Goal: Task Accomplishment & Management: Use online tool/utility

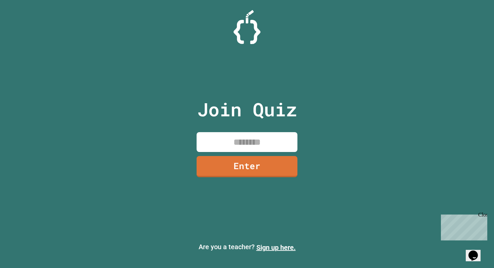
click at [216, 141] on input at bounding box center [246, 142] width 101 height 20
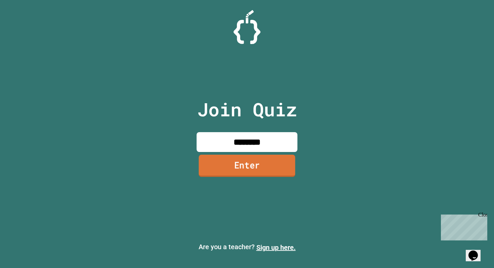
type input "********"
click at [242, 166] on link "Enter" at bounding box center [246, 165] width 96 height 22
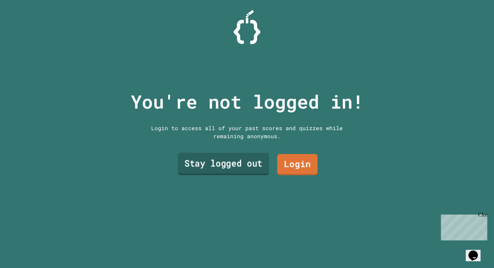
click at [243, 167] on link "Stay logged out" at bounding box center [223, 164] width 91 height 22
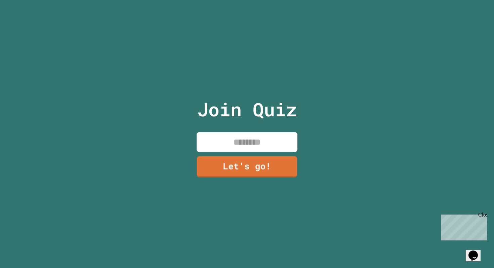
click at [246, 149] on input at bounding box center [246, 142] width 101 height 20
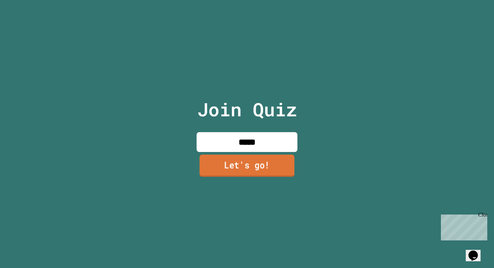
type input "*****"
click at [250, 169] on link "Let's go!" at bounding box center [246, 165] width 95 height 22
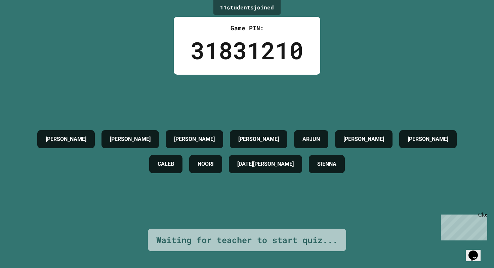
click at [485, 213] on div "Close" at bounding box center [482, 216] width 8 height 8
click at [475, 249] on button "Opens Chat This icon Opens the chat window." at bounding box center [472, 254] width 15 height 11
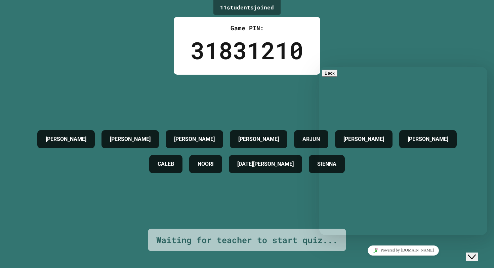
click at [374, 247] on div "Powered by [DOMAIN_NAME]" at bounding box center [403, 250] width 163 height 10
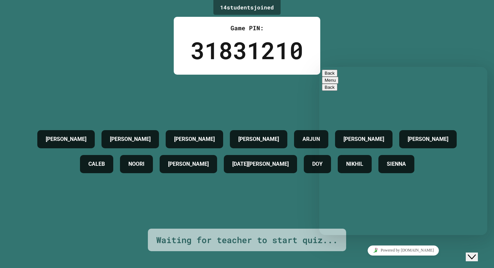
click at [319, 67] on textarea at bounding box center [319, 67] width 0 height 0
type textarea "*"
type textarea "**********"
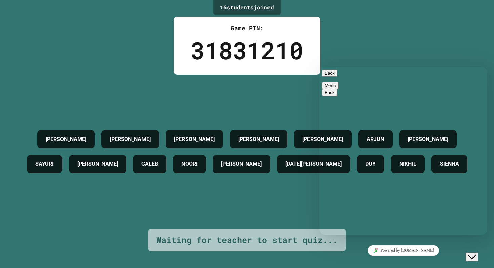
click at [477, 262] on div "16 student s joined Game PIN: 31831210 [PERSON_NAME] [PERSON_NAME] [PERSON_NAME…" at bounding box center [247, 134] width 494 height 268
click at [475, 255] on button "Close Chat This icon closes the chat window." at bounding box center [471, 256] width 12 height 9
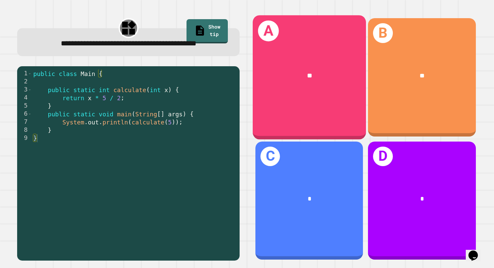
click at [329, 73] on div "**" at bounding box center [309, 76] width 88 height 10
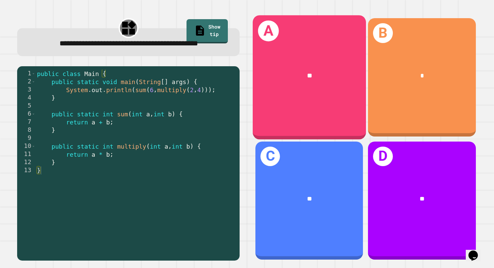
click at [330, 98] on div "A **" at bounding box center [308, 77] width 113 height 124
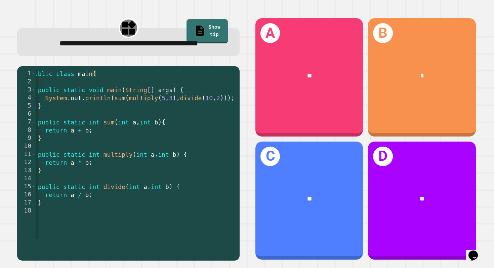
scroll to position [0, 9]
click at [173, 112] on div "public class main { public static void main ( String [ ] args ) { System . out …" at bounding box center [135, 162] width 217 height 185
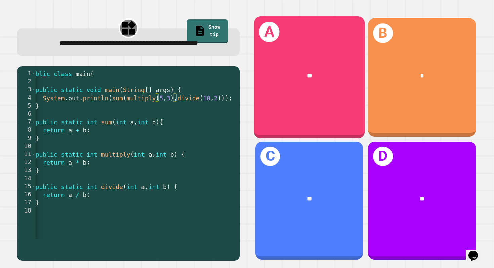
drag, startPoint x: 364, startPoint y: 81, endPoint x: 344, endPoint y: 82, distance: 19.8
click at [346, 82] on div "A **" at bounding box center [308, 77] width 112 height 123
click at [344, 82] on div "**" at bounding box center [308, 75] width 111 height 34
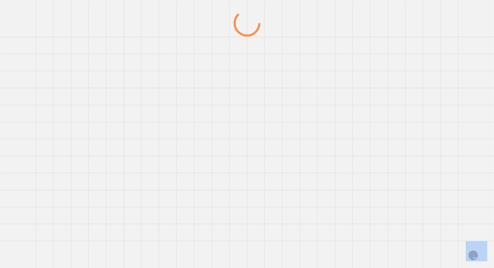
click at [344, 82] on div at bounding box center [247, 139] width 474 height 258
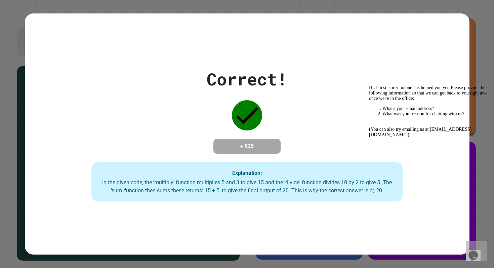
click at [369, 85] on icon "Chat attention grabber" at bounding box center [369, 85] width 0 height 0
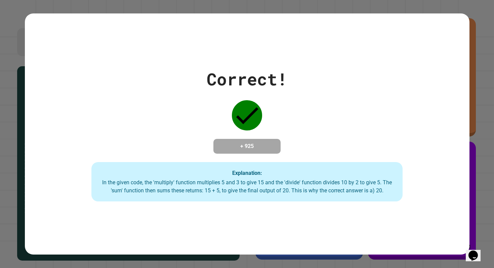
click at [475, 249] on button "Opens Chat This icon Opens the chat window." at bounding box center [472, 254] width 15 height 11
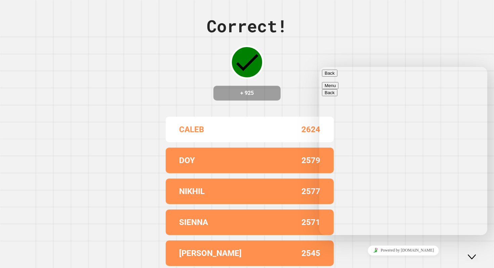
click at [474, 252] on button "Close Chat This icon closes the chat window." at bounding box center [471, 256] width 12 height 9
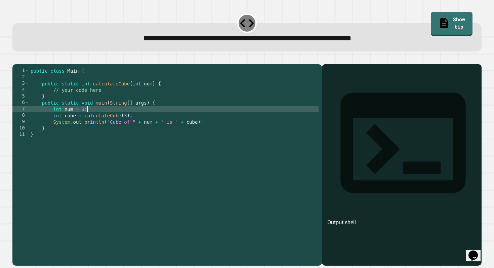
click at [125, 120] on div "public class Main { public static int calculateCube ( int num ) { // your code …" at bounding box center [173, 162] width 289 height 191
click at [139, 125] on div "public class Main { public static int calculateCube ( int num ) { // your code …" at bounding box center [173, 162] width 289 height 191
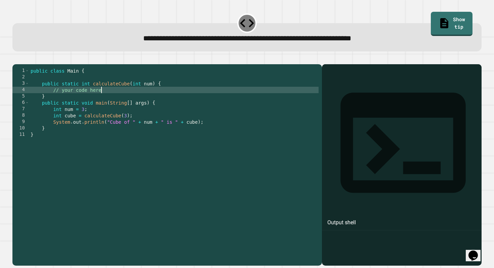
click at [113, 100] on div "public class Main { public static int calculateCube ( int num ) { // your code …" at bounding box center [173, 162] width 289 height 191
type textarea "**********"
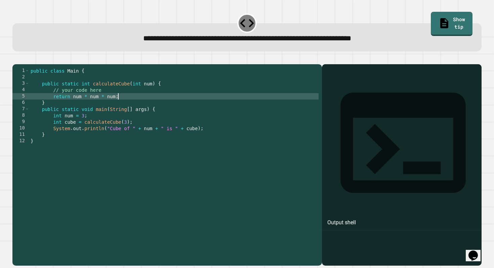
scroll to position [0, 6]
click at [16, 59] on icon "button" at bounding box center [16, 59] width 0 height 0
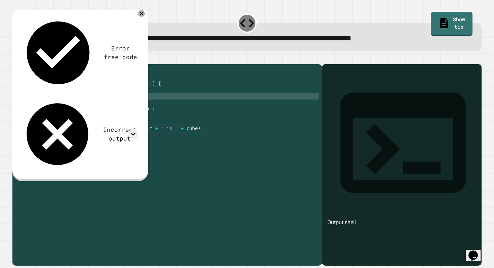
click at [123, 107] on div "public class Main { public static int calculateCube ( int num ) { // your code …" at bounding box center [173, 162] width 289 height 191
click at [115, 106] on div "public class Main { public static int calculateCube ( int num ) { // your code …" at bounding box center [173, 162] width 289 height 191
click at [73, 106] on div "public class Main { public static int calculateCube ( int num ) { // your code …" at bounding box center [173, 162] width 289 height 191
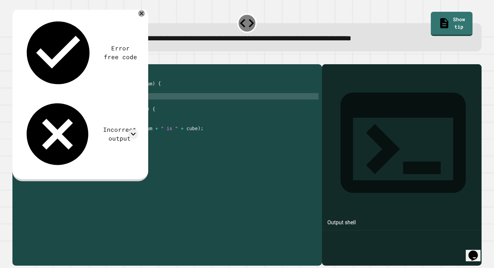
click at [132, 104] on div "public class Main { public static int calculateCube ( int num ) { // your code …" at bounding box center [173, 162] width 289 height 191
click at [16, 59] on button "button" at bounding box center [16, 59] width 0 height 0
click at [140, 108] on div "public class Main { public static int calculateCube ( int num ) { // your code …" at bounding box center [173, 162] width 289 height 191
click at [25, 54] on div "**********" at bounding box center [247, 32] width 474 height 44
click at [16, 59] on icon "button" at bounding box center [16, 59] width 0 height 0
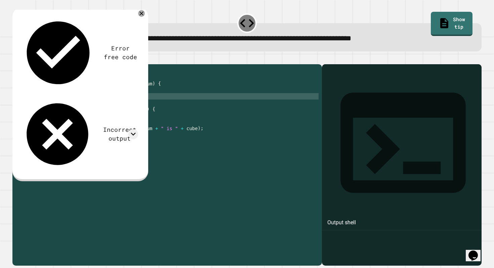
click at [75, 105] on div "public class Main { public static int calculateCube ( int num ) { // your code …" at bounding box center [173, 162] width 289 height 191
click at [118, 105] on div "public class Main { public static int calculateCube ( int num ) { // your code …" at bounding box center [173, 162] width 289 height 191
type textarea "**********"
click at [16, 59] on button "button" at bounding box center [16, 59] width 0 height 0
click at [108, 106] on div "public class Main { public static int calculateCube ( int num ) { // your code …" at bounding box center [173, 162] width 289 height 191
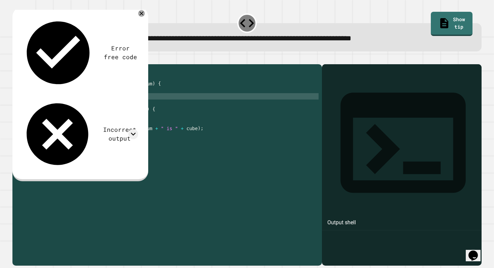
click at [72, 105] on div "public class Main { public static int calculateCube ( int num ) { // your code …" at bounding box center [173, 162] width 289 height 191
click at [196, 139] on div "public class Main { public static int calculateCube ( int num ) { // your code …" at bounding box center [173, 162] width 289 height 191
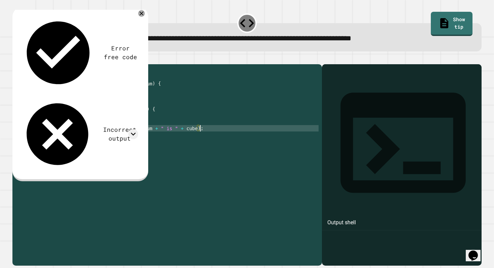
click at [198, 139] on div "public class Main { public static int calculateCube ( int num ) { // your code …" at bounding box center [173, 162] width 289 height 191
click at [195, 138] on div "public class Main { public static int calculateCube ( int num ) { // your code …" at bounding box center [173, 162] width 289 height 191
click at [117, 106] on div "public class Main { public static int calculateCube ( int num ) { // your code …" at bounding box center [173, 162] width 289 height 191
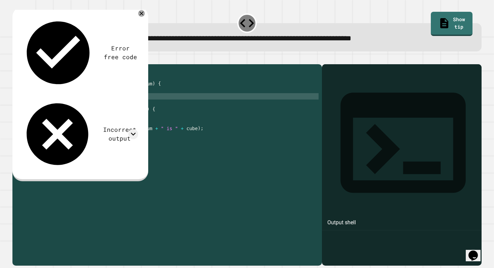
click at [114, 104] on div "public class Main { public static int calculateCube ( int num ) { // your code …" at bounding box center [173, 162] width 289 height 191
click at [124, 106] on div "public class Main { public static int calculateCube ( int num ) { // your code …" at bounding box center [173, 162] width 289 height 191
click at [115, 105] on div "public class Main { public static int calculateCube ( int num ) { // your code …" at bounding box center [173, 162] width 289 height 191
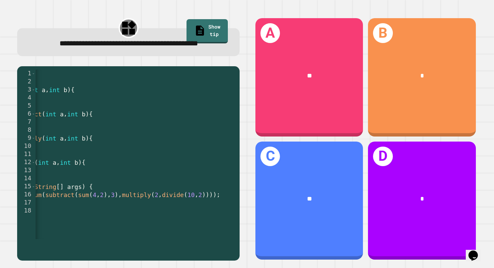
scroll to position [0, 104]
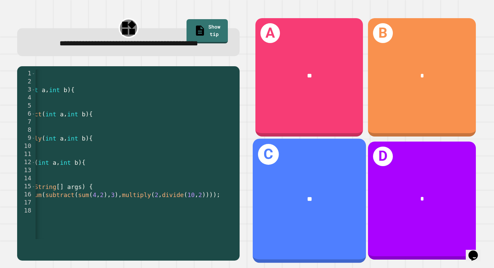
click at [336, 200] on div "**" at bounding box center [309, 199] width 88 height 10
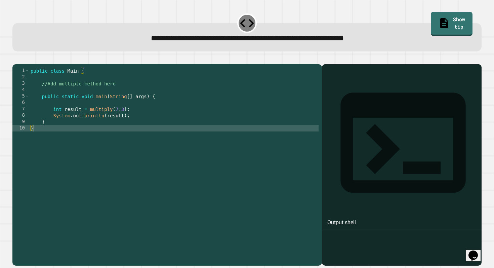
click at [121, 100] on div "public class Main { //Add multiple method here public static void main ( String…" at bounding box center [173, 162] width 289 height 191
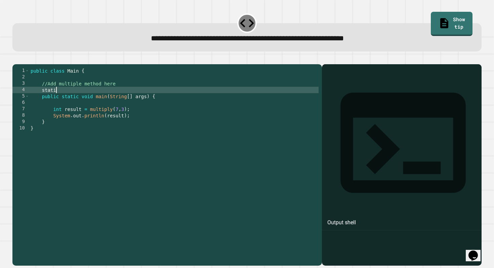
scroll to position [0, 2]
type textarea "**********"
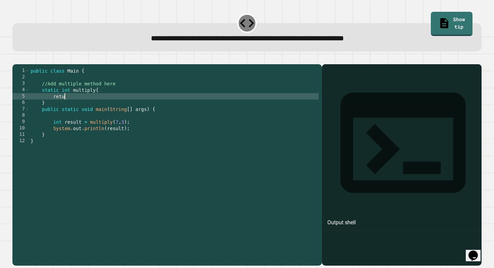
scroll to position [0, 2]
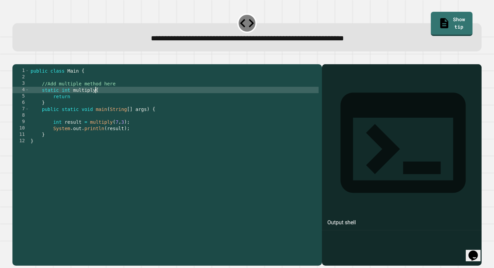
click at [95, 99] on div "public class Main { //Add multiple method here static int multiply { return } p…" at bounding box center [173, 162] width 289 height 191
click at [82, 106] on div "public class Main { //Add multiple method here static int multiply ( int a , in…" at bounding box center [173, 162] width 289 height 191
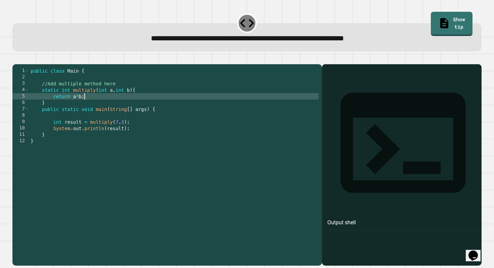
scroll to position [0, 3]
type textarea "**********"
click at [23, 53] on div "**********" at bounding box center [247, 32] width 474 height 44
click at [16, 59] on icon "button" at bounding box center [16, 59] width 0 height 0
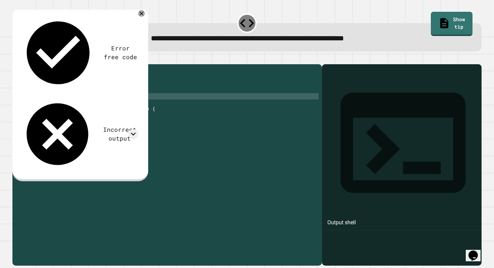
click at [97, 110] on div "public class Main { //Add multiple method here static int multiply ( int a , in…" at bounding box center [173, 162] width 289 height 191
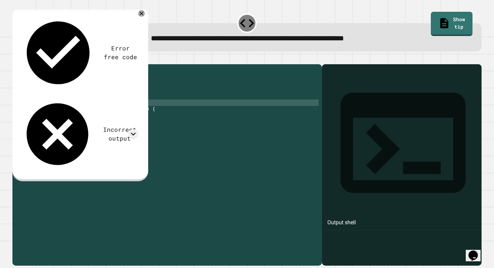
click at [96, 108] on div "public class Main { //Add multiple method here static int multiply ( int a , in…" at bounding box center [173, 162] width 289 height 191
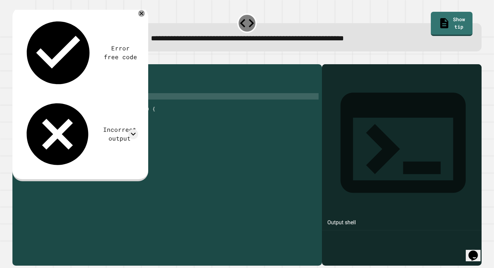
click at [140, 17] on div "Error free code Incorrect output" at bounding box center [79, 93] width 124 height 163
click at [140, 17] on div at bounding box center [141, 13] width 7 height 7
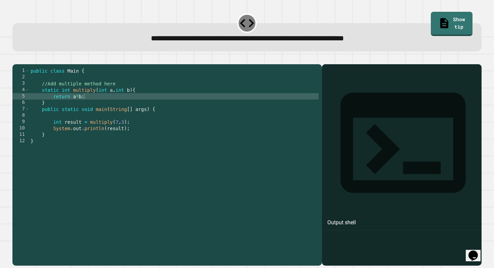
click at [351, 101] on div at bounding box center [401, 174] width 153 height 181
click at [348, 218] on div "Output shell" at bounding box center [341, 222] width 29 height 8
click at [129, 140] on div "public class Main { //Add multiple method here static int multiply ( int a , in…" at bounding box center [173, 162] width 289 height 191
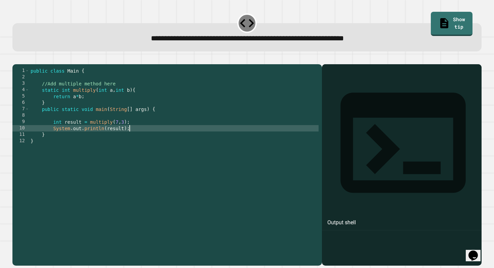
click at [122, 146] on div "public class Main { //Add multiple method here static int multiply ( int a , in…" at bounding box center [173, 162] width 289 height 191
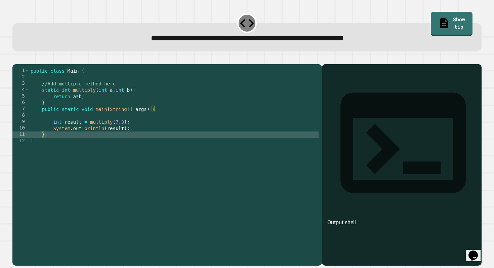
click at [111, 124] on div "public class Main { //Add multiple method here static int multiply ( int a , in…" at bounding box center [173, 162] width 289 height 191
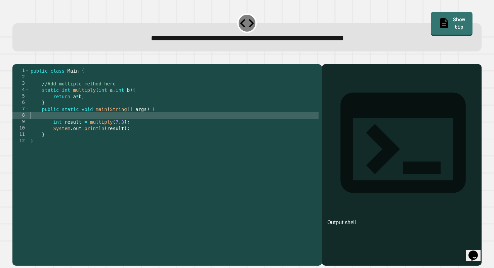
scroll to position [0, 0]
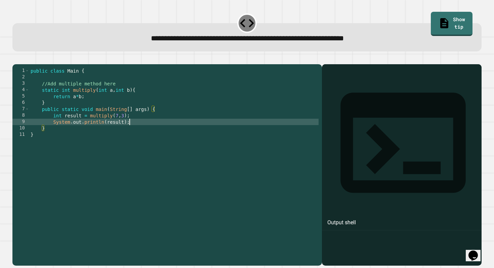
click at [130, 131] on div "public class Main { //Add multiple method here static int multiply ( int a , in…" at bounding box center [173, 162] width 289 height 191
click at [131, 125] on div "public class Main { //Add multiple method here static int multiply ( int a , in…" at bounding box center [173, 162] width 289 height 191
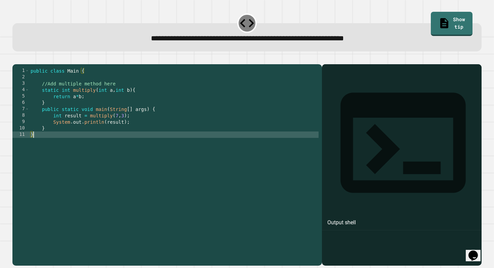
click at [89, 147] on div "public class Main { //Add multiple method here static int multiply ( int a , in…" at bounding box center [173, 162] width 289 height 191
click at [86, 139] on div "public class Main { //Add multiple method here static int multiply ( int a , in…" at bounding box center [173, 162] width 289 height 191
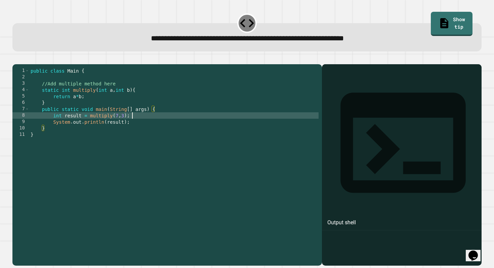
click at [145, 124] on div "public class Main { //Add multiple method here static int multiply ( int a , in…" at bounding box center [173, 162] width 289 height 191
click at [145, 130] on div "public class Main { //Add multiple method here static int multiply ( int a , in…" at bounding box center [173, 162] width 289 height 191
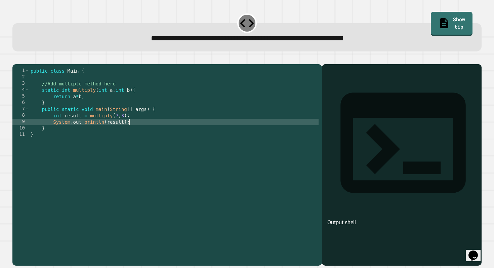
type textarea "**********"
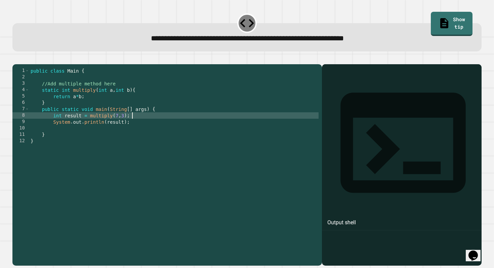
click at [132, 125] on div "public class Main { //Add multiple method here static int multiply ( int a , in…" at bounding box center [173, 162] width 289 height 191
type textarea "**********"
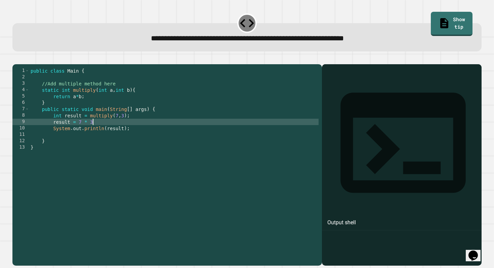
scroll to position [0, 4]
type textarea "**********"
click at [16, 59] on icon "button" at bounding box center [16, 59] width 0 height 0
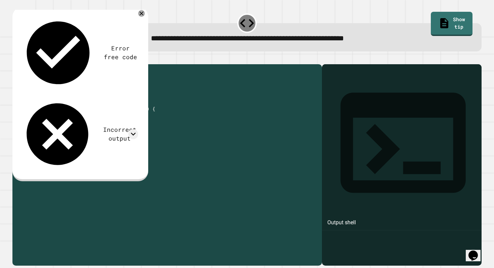
drag, startPoint x: 106, startPoint y: 133, endPoint x: 53, endPoint y: 133, distance: 52.4
click at [53, 133] on div "public class Main { //Add multiple method here static int multiply ( int a , in…" at bounding box center [173, 162] width 289 height 191
click at [159, 118] on div "public class Main { //Add multiple method here static int multiply ( int a , in…" at bounding box center [173, 162] width 289 height 191
click at [105, 111] on div "public class Main { //Add multiple method here static int multiply ( int a , in…" at bounding box center [173, 162] width 289 height 191
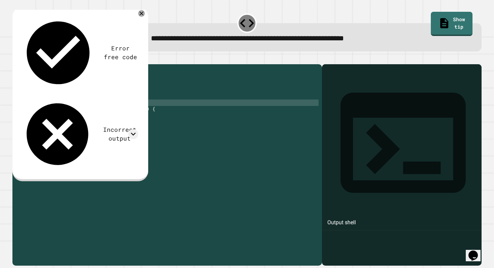
scroll to position [0, 1]
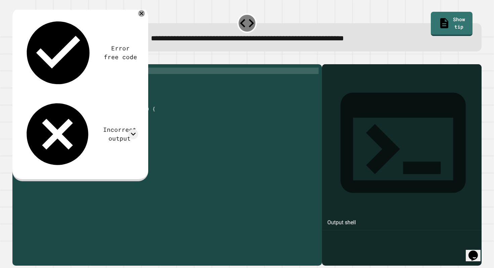
click at [87, 82] on div "public class Main { //Add multiple method here static int multiply ( int a , in…" at bounding box center [173, 162] width 289 height 191
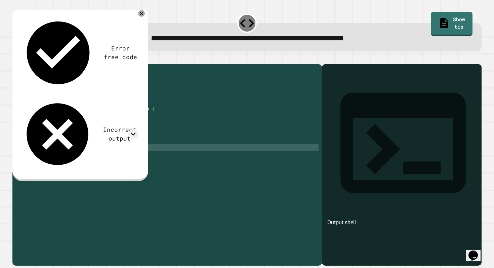
click at [41, 156] on div "public class Main { //Add multiple method here static int multiply ( int a , in…" at bounding box center [173, 162] width 289 height 191
click at [52, 151] on div "public class Main { //Add multiple method here static int multiply ( int a , in…" at bounding box center [173, 162] width 289 height 191
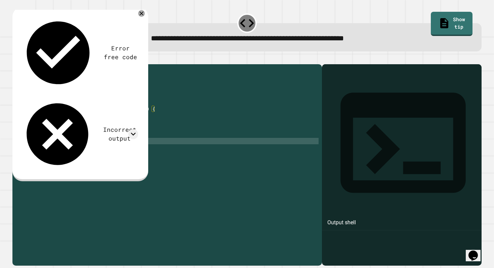
click at [79, 79] on div "public class Main { //Add multiple method here static int multiply ( int a , in…" at bounding box center [173, 162] width 289 height 191
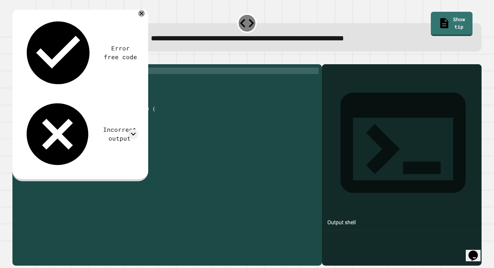
click at [82, 80] on div "public class Main { //Add multiple method here static int multiply ( int a , in…" at bounding box center [173, 162] width 289 height 191
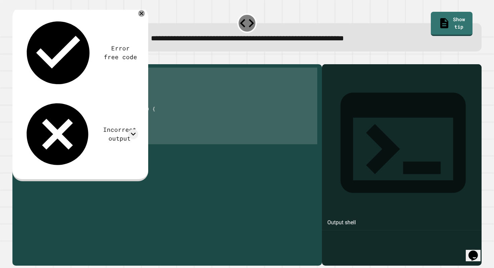
drag, startPoint x: 37, startPoint y: 158, endPoint x: 20, endPoint y: 80, distance: 80.0
click at [20, 80] on div "1 2 3 4 5 6 7 8 9 10 11 12 13 public class Main { //Add multiple method here st…" at bounding box center [165, 156] width 306 height 179
click at [43, 158] on div "public class Main { //Add multiple method here static int multiply ( int a , in…" at bounding box center [173, 162] width 289 height 191
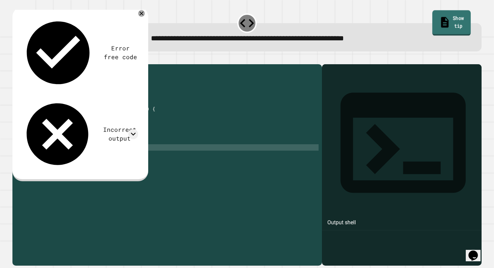
click at [439, 16] on link "Show tip" at bounding box center [451, 22] width 39 height 25
